Goal: Task Accomplishment & Management: Use online tool/utility

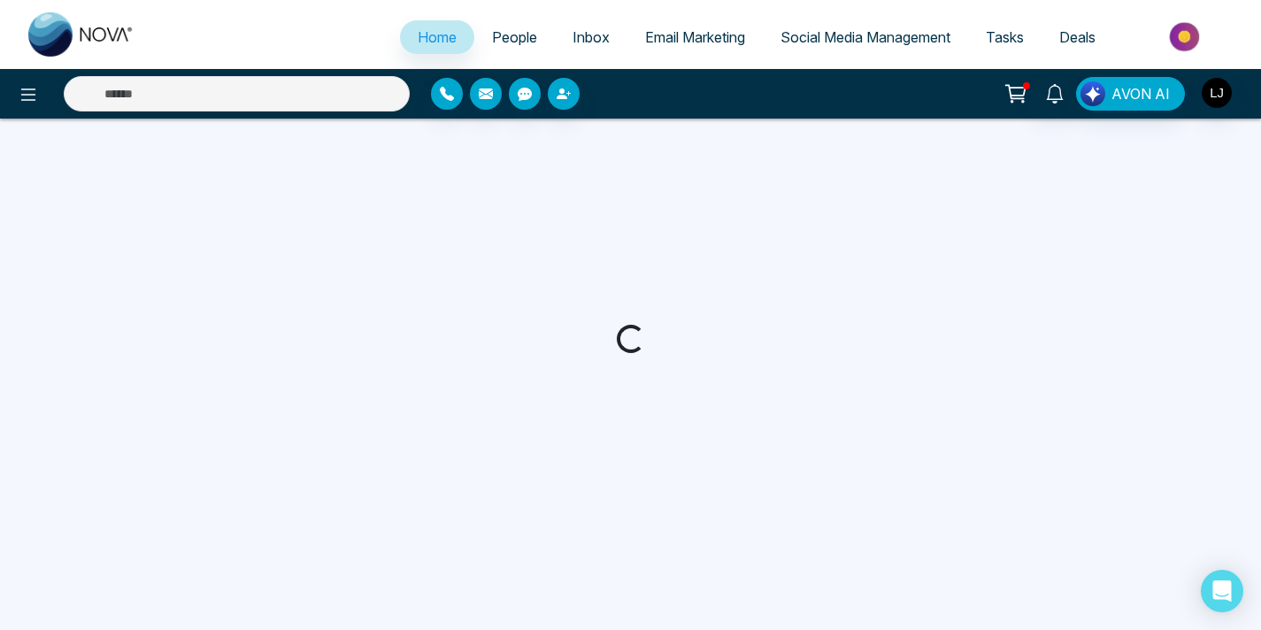
select select "*"
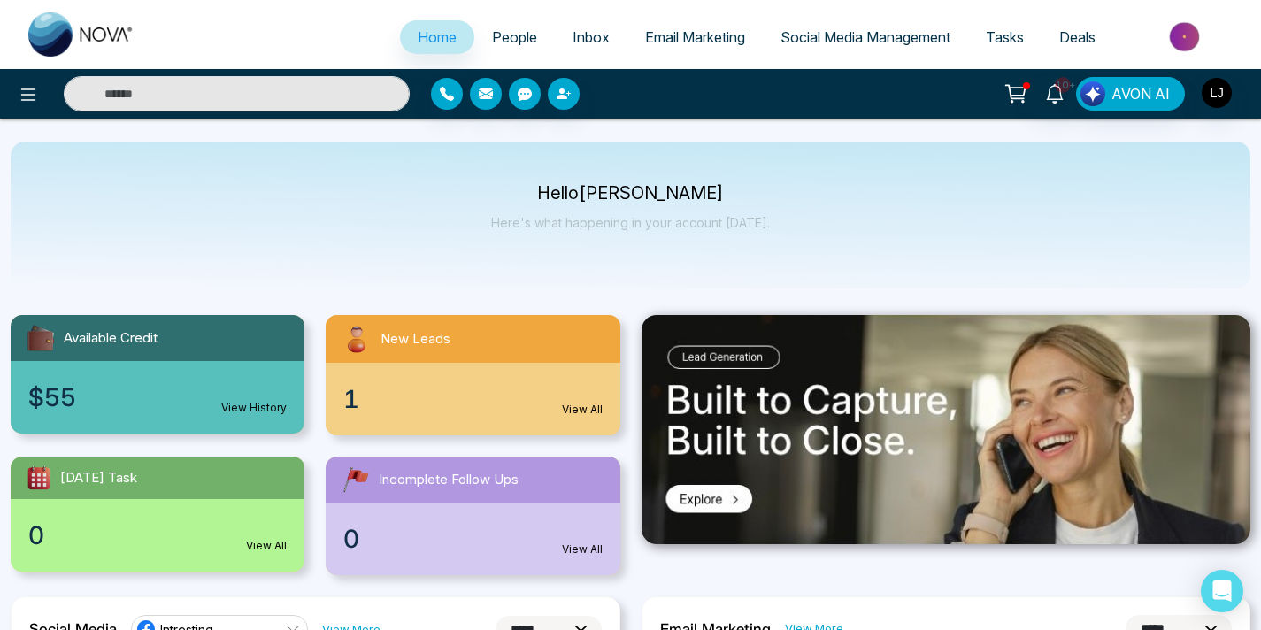
click at [857, 43] on span "Social Media Management" at bounding box center [866, 37] width 170 height 18
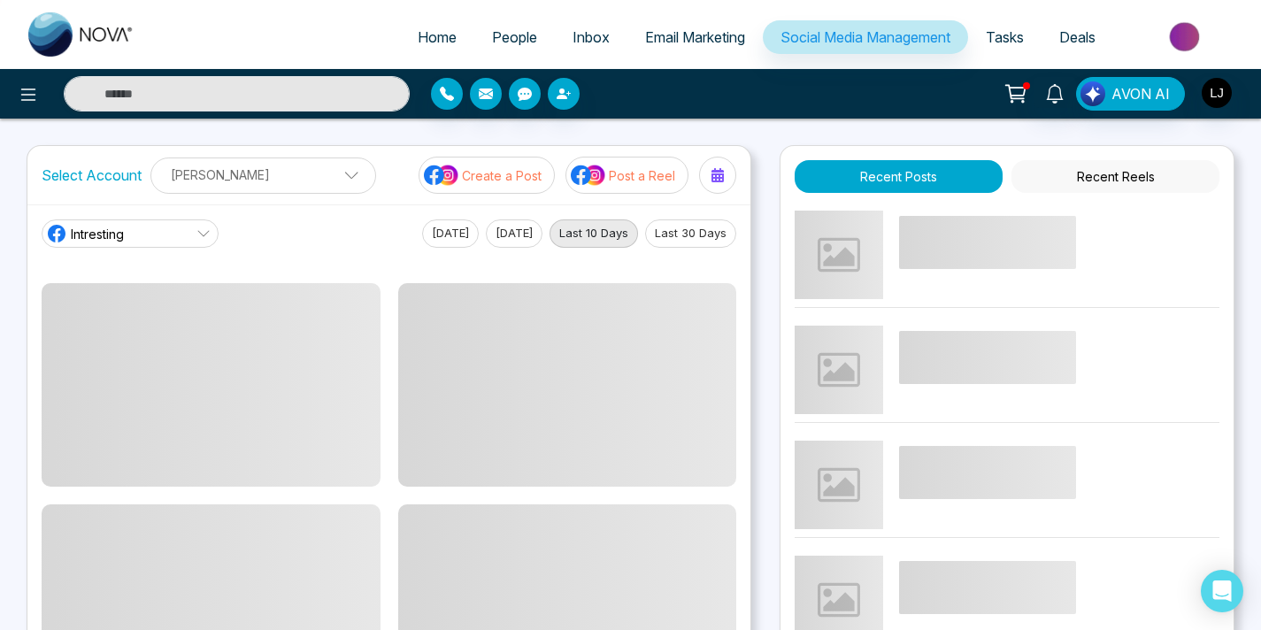
click at [660, 103] on div at bounding box center [578, 94] width 294 height 32
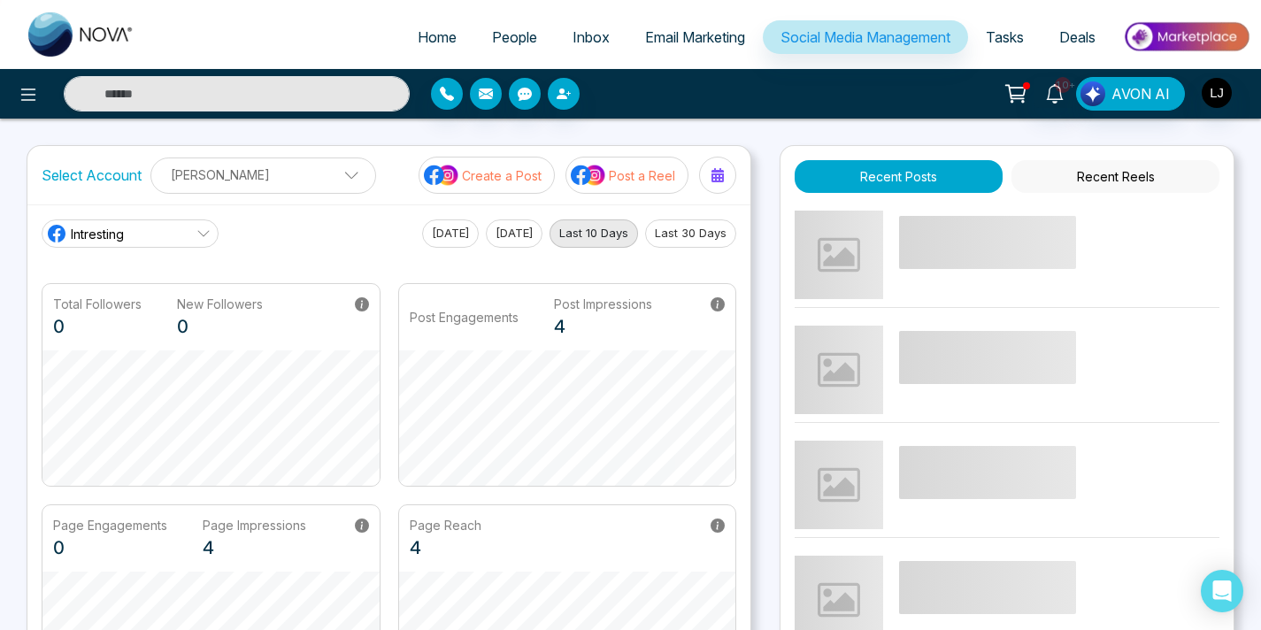
click at [335, 189] on ul "[PERSON_NAME] [PERSON_NAME] Add Social Accounts" at bounding box center [263, 190] width 203 height 2
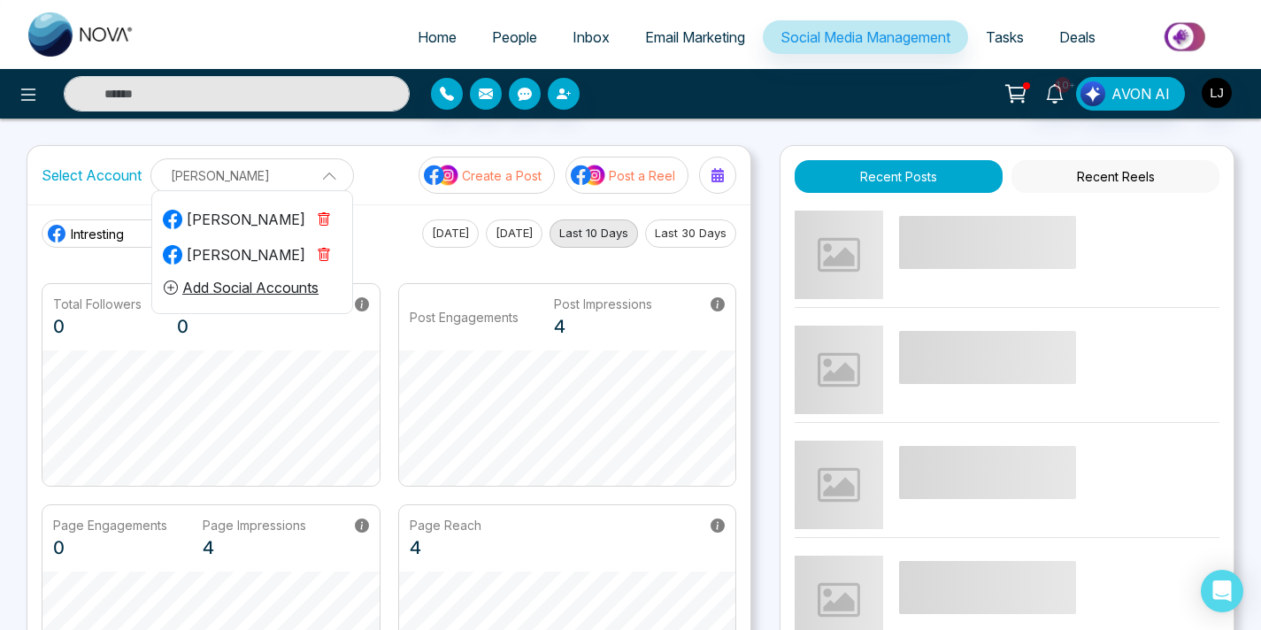
click at [230, 288] on button "Add Social Accounts" at bounding box center [241, 287] width 157 height 23
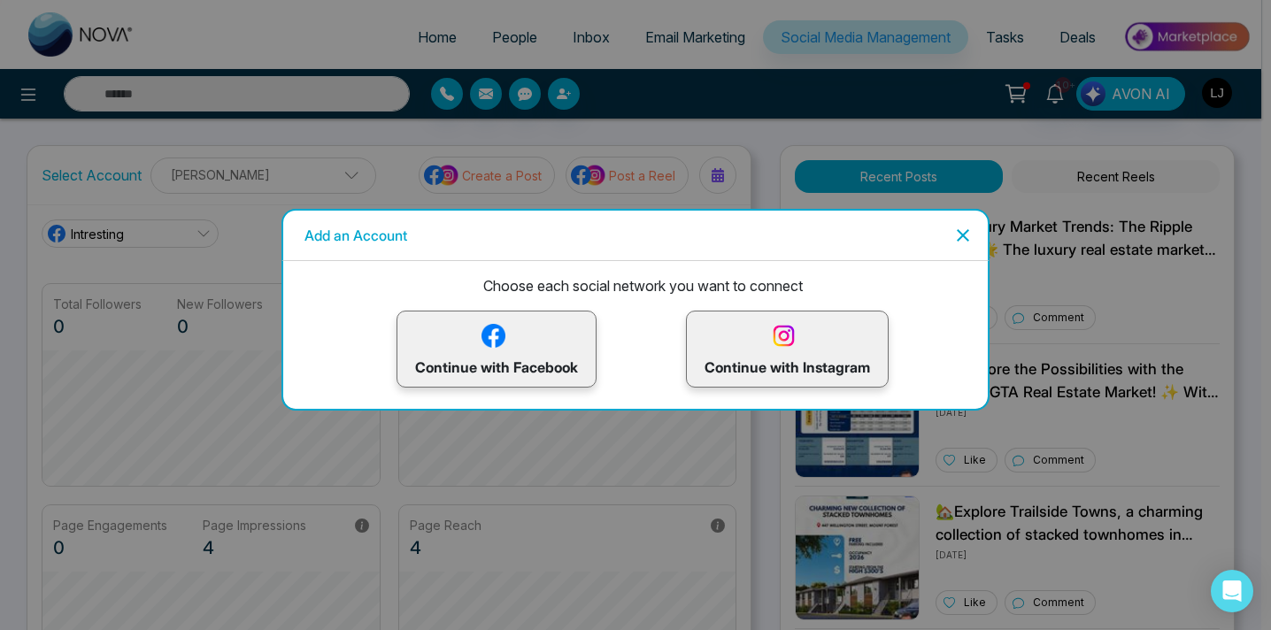
click at [968, 228] on icon "Close" at bounding box center [962, 235] width 21 height 21
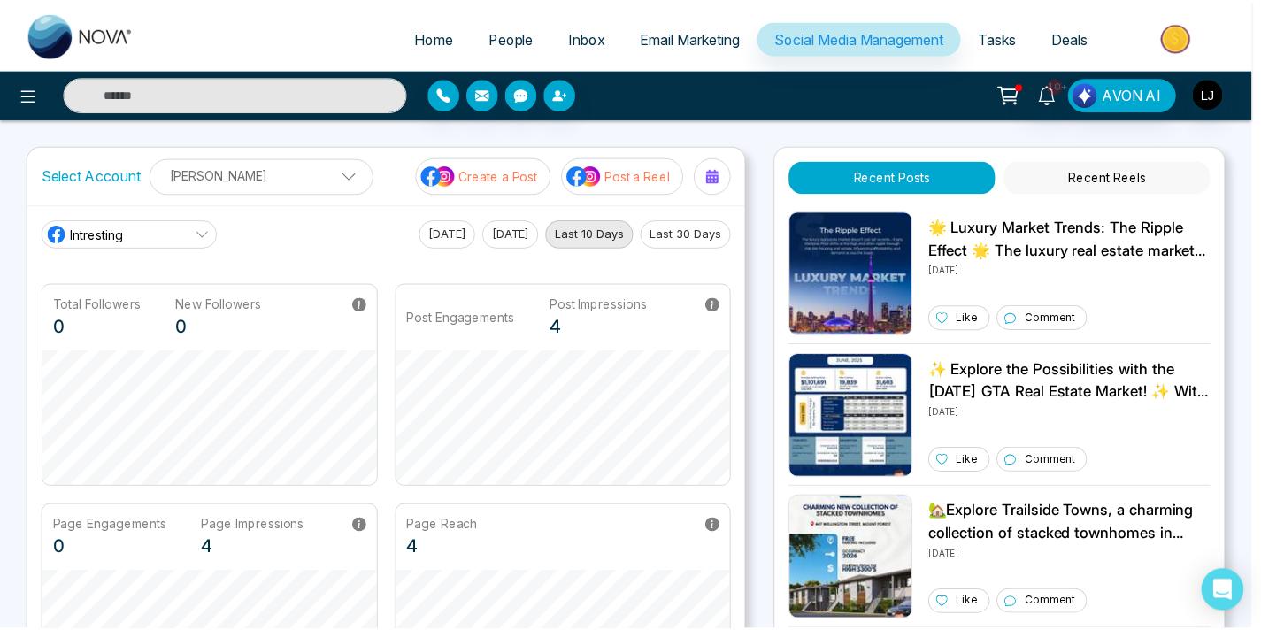
scroll to position [107, 0]
